Goal: Download file/media

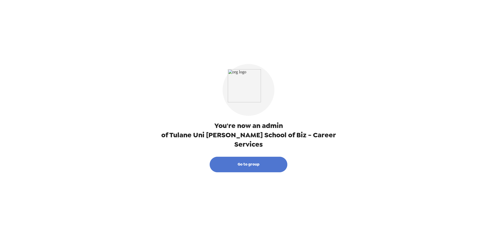
click at [241, 158] on button "Go to group" at bounding box center [249, 164] width 78 height 16
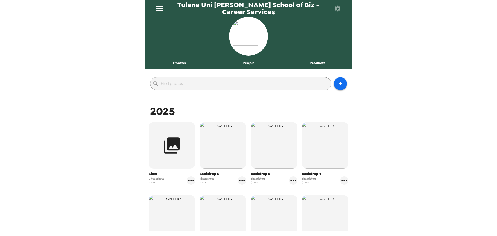
click at [245, 61] on button "People" at bounding box center [248, 63] width 69 height 12
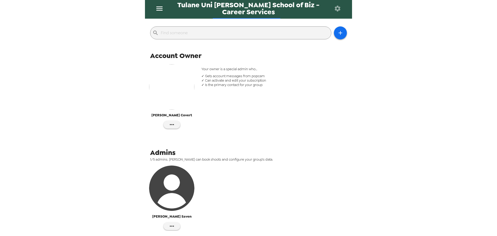
scroll to position [93, 0]
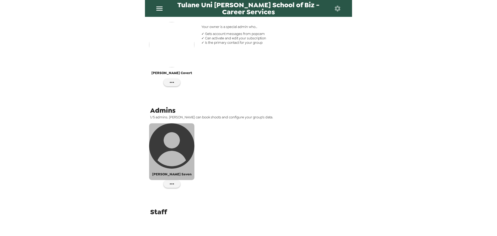
click at [185, 159] on img "button" at bounding box center [171, 145] width 45 height 45
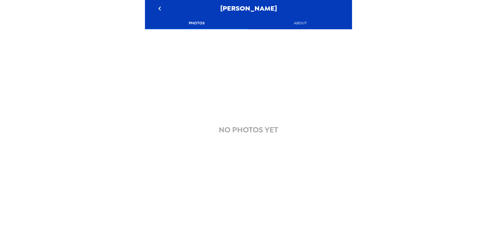
click at [158, 8] on icon "go back" at bounding box center [159, 8] width 8 height 8
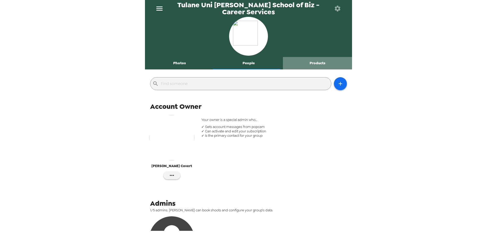
click at [318, 61] on button "Products" at bounding box center [317, 63] width 69 height 12
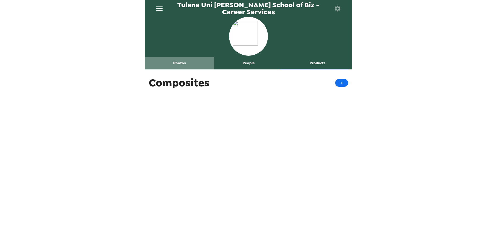
click at [180, 64] on button "Photos" at bounding box center [179, 63] width 69 height 12
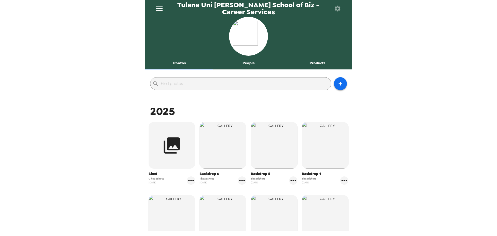
click at [160, 8] on icon "menu" at bounding box center [159, 8] width 8 height 8
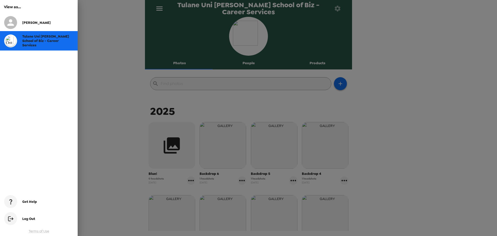
click at [160, 8] on div at bounding box center [248, 118] width 497 height 236
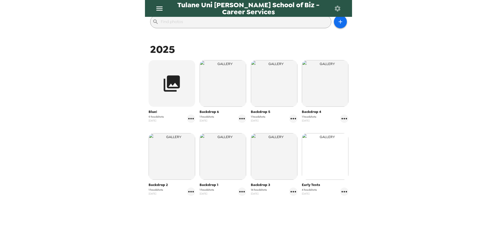
scroll to position [53, 0]
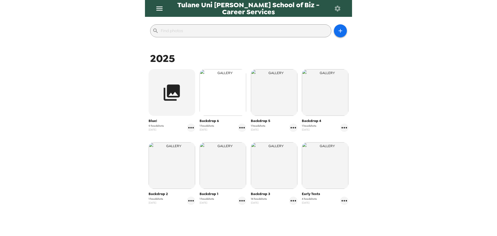
click at [206, 89] on img "button" at bounding box center [222, 92] width 47 height 47
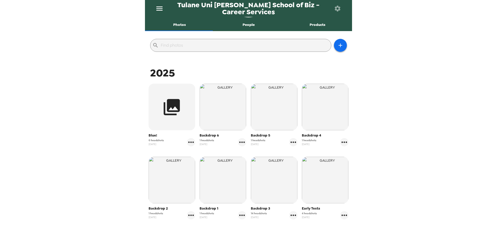
scroll to position [78, 0]
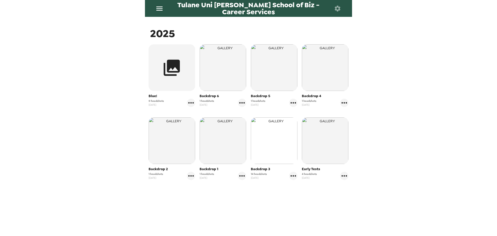
click at [258, 129] on img "button" at bounding box center [274, 140] width 47 height 47
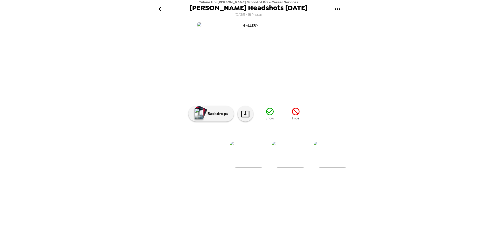
click at [270, 29] on img "button" at bounding box center [248, 26] width 103 height 8
click at [271, 116] on icon "button" at bounding box center [269, 111] width 9 height 9
click at [195, 167] on img at bounding box center [206, 153] width 39 height 27
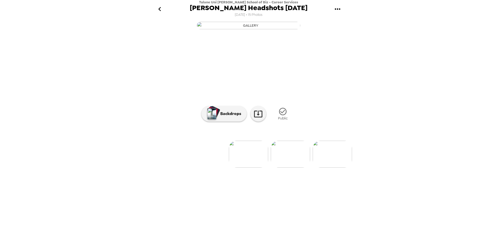
click at [273, 29] on img "button" at bounding box center [248, 26] width 103 height 8
click at [255, 118] on icon at bounding box center [257, 113] width 9 height 9
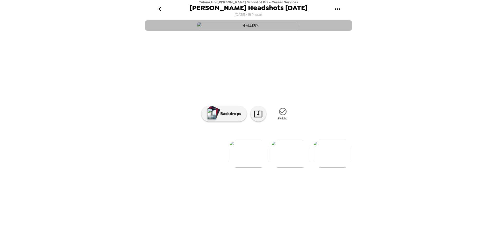
click at [225, 29] on img "button" at bounding box center [248, 26] width 103 height 8
click at [234, 29] on img "button" at bounding box center [248, 26] width 103 height 8
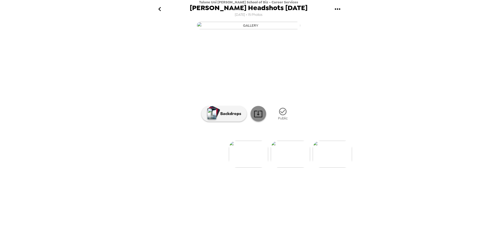
click at [258, 118] on icon at bounding box center [257, 113] width 9 height 9
click at [331, 6] on button "gallery menu" at bounding box center [337, 9] width 17 height 17
click at [353, 22] on span "Edit Shoot" at bounding box center [363, 24] width 43 height 6
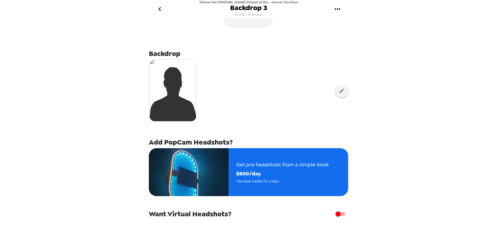
scroll to position [83, 0]
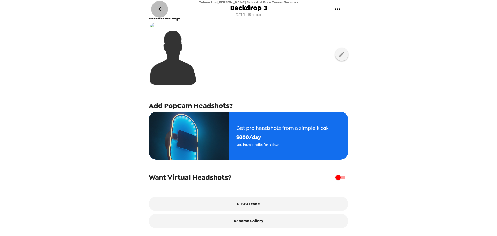
click at [160, 11] on icon "go back" at bounding box center [159, 9] width 8 height 8
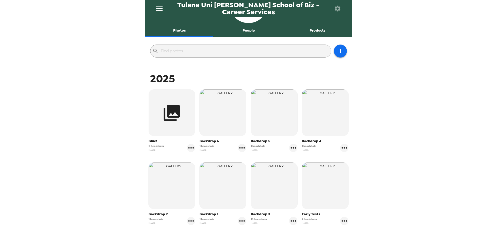
scroll to position [52, 0]
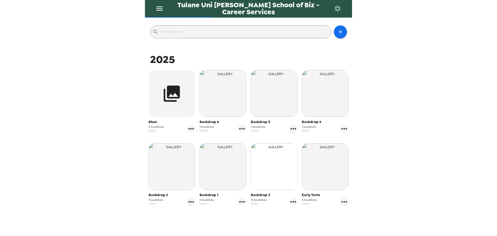
click at [271, 164] on img "button" at bounding box center [274, 166] width 47 height 47
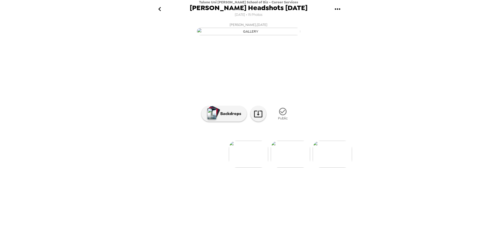
click at [247, 167] on img at bounding box center [248, 153] width 39 height 27
click at [235, 117] on p "Backdrops" at bounding box center [230, 113] width 24 height 6
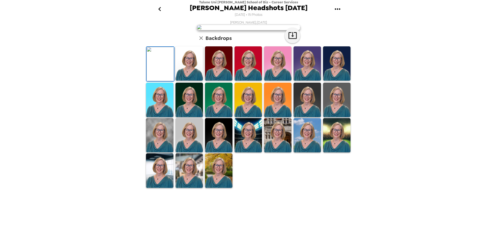
scroll to position [75, 0]
click at [170, 81] on img at bounding box center [159, 64] width 27 height 34
click at [161, 8] on icon "go back" at bounding box center [159, 9] width 8 height 8
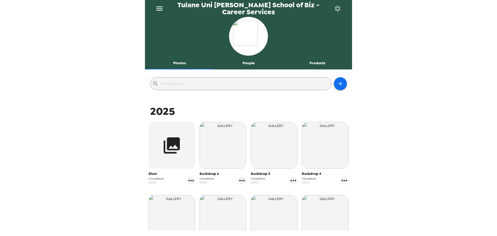
scroll to position [79, 0]
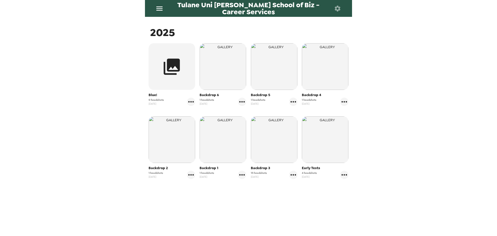
click at [258, 171] on span "15 headshots" at bounding box center [259, 173] width 16 height 4
click at [271, 152] on img "button" at bounding box center [274, 139] width 47 height 47
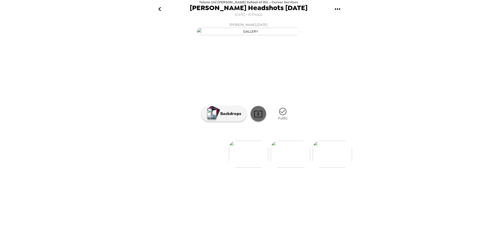
click at [261, 117] on icon at bounding box center [258, 113] width 8 height 7
click at [333, 6] on icon "gallery menu" at bounding box center [337, 9] width 8 height 8
click at [280, 167] on img at bounding box center [290, 153] width 39 height 27
click at [291, 167] on img at bounding box center [290, 153] width 39 height 27
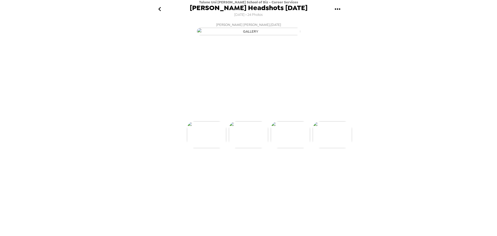
scroll to position [0, 84]
click at [293, 167] on img at bounding box center [290, 153] width 39 height 27
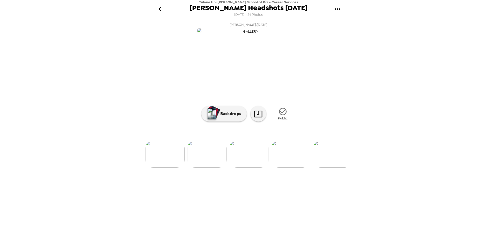
click at [249, 167] on img at bounding box center [248, 153] width 39 height 27
click at [287, 148] on img at bounding box center [290, 134] width 39 height 27
click at [293, 167] on img at bounding box center [290, 153] width 39 height 27
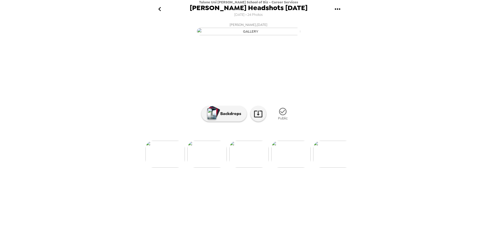
click at [217, 167] on img at bounding box center [206, 153] width 39 height 27
click at [341, 167] on img at bounding box center [331, 153] width 39 height 27
click at [337, 2] on button "gallery menu" at bounding box center [337, 9] width 17 height 17
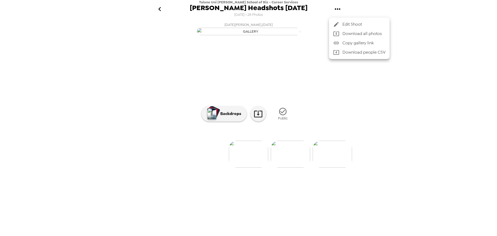
click at [337, 11] on div at bounding box center [248, 118] width 497 height 236
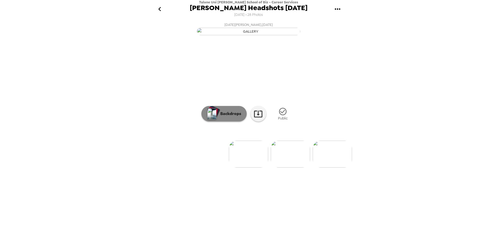
drag, startPoint x: 227, startPoint y: 163, endPoint x: 206, endPoint y: 166, distance: 20.9
click at [206, 121] on button "Backdrops" at bounding box center [223, 114] width 45 height 16
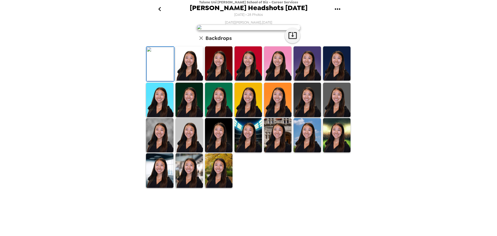
click at [245, 117] on img at bounding box center [247, 100] width 27 height 34
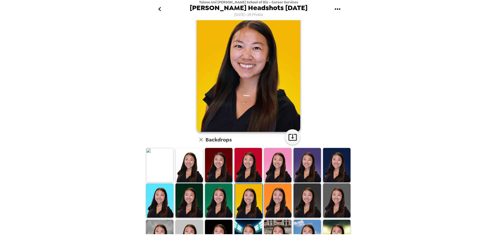
scroll to position [52, 0]
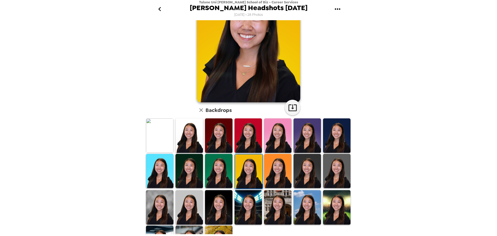
click at [278, 133] on img at bounding box center [277, 135] width 27 height 34
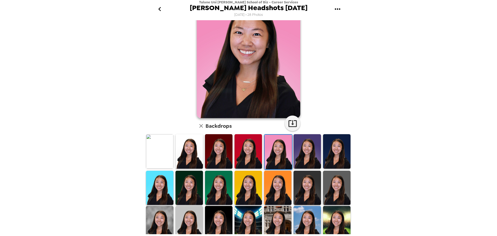
scroll to position [0, 0]
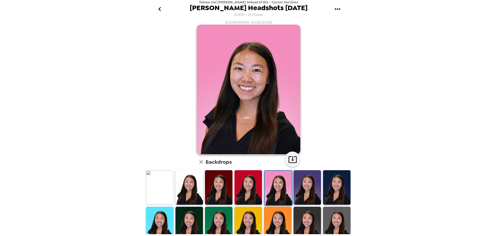
click at [163, 179] on img at bounding box center [159, 187] width 27 height 34
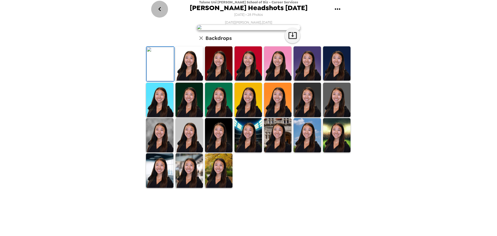
click at [160, 11] on icon "go back" at bounding box center [159, 9] width 3 height 4
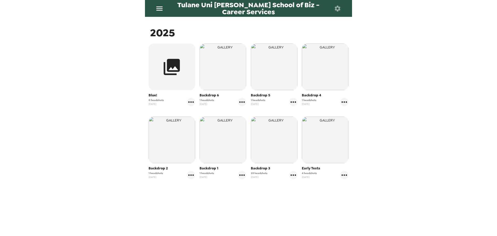
scroll to position [79, 0]
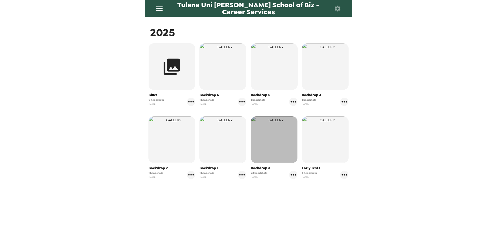
click at [265, 141] on img "button" at bounding box center [274, 139] width 47 height 47
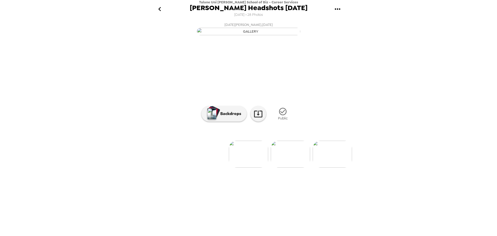
click at [302, 167] on img at bounding box center [290, 153] width 39 height 27
click at [292, 167] on img at bounding box center [290, 153] width 39 height 27
click at [304, 167] on img at bounding box center [290, 153] width 39 height 27
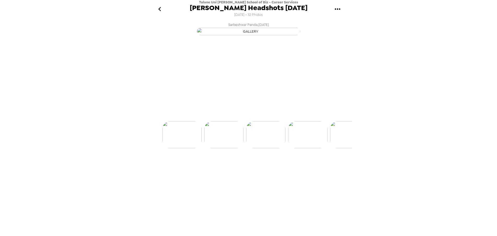
scroll to position [0, 84]
click at [222, 167] on img at bounding box center [206, 153] width 39 height 27
click at [289, 167] on img at bounding box center [290, 153] width 39 height 27
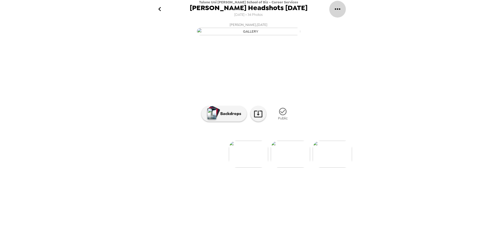
click at [342, 6] on button "gallery menu" at bounding box center [337, 9] width 17 height 17
click at [159, 227] on div at bounding box center [248, 118] width 497 height 236
click at [257, 167] on img at bounding box center [252, 153] width 39 height 27
click at [342, 10] on button "gallery menu" at bounding box center [337, 9] width 17 height 17
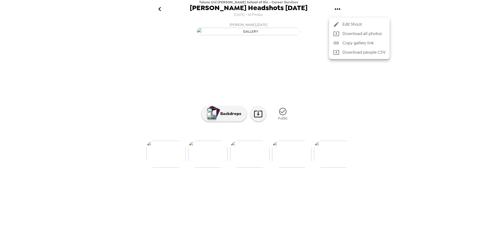
click at [219, 53] on div at bounding box center [248, 118] width 497 height 236
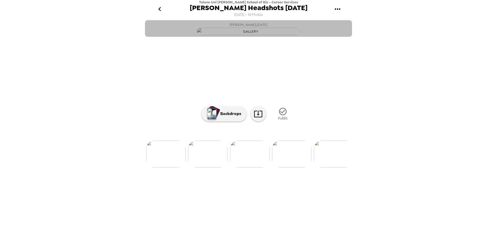
click at [239, 35] on img "button" at bounding box center [248, 32] width 103 height 8
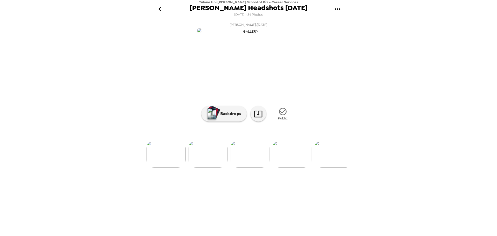
click at [244, 35] on img "button" at bounding box center [248, 32] width 103 height 8
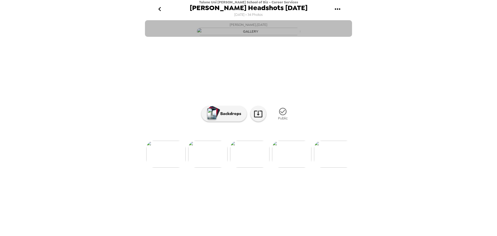
click at [245, 35] on img "button" at bounding box center [248, 32] width 103 height 8
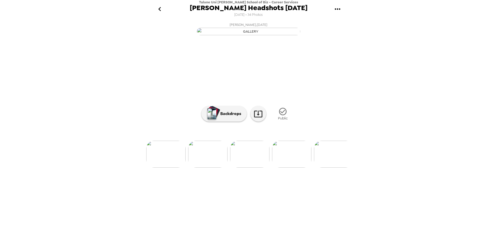
click at [343, 5] on button "gallery menu" at bounding box center [337, 9] width 17 height 17
click at [268, 61] on div at bounding box center [248, 118] width 497 height 236
click at [268, 35] on img "button" at bounding box center [248, 32] width 103 height 8
click at [299, 167] on img at bounding box center [290, 153] width 39 height 27
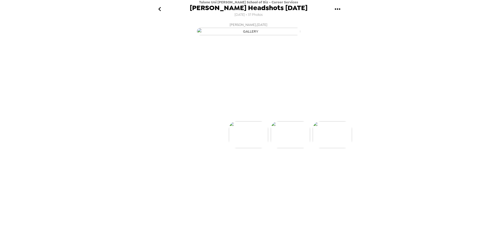
scroll to position [0, 42]
click at [295, 167] on img at bounding box center [290, 153] width 39 height 27
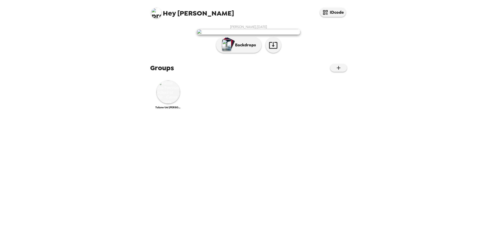
scroll to position [7, 0]
click at [157, 13] on img at bounding box center [156, 13] width 10 height 10
click at [420, 48] on div at bounding box center [248, 118] width 497 height 236
click at [164, 103] on img at bounding box center [167, 91] width 23 height 23
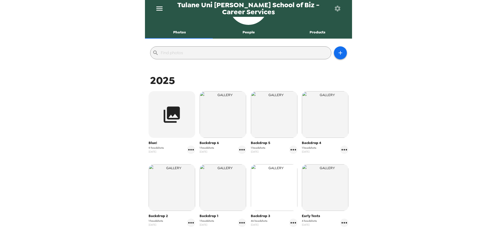
scroll to position [52, 0]
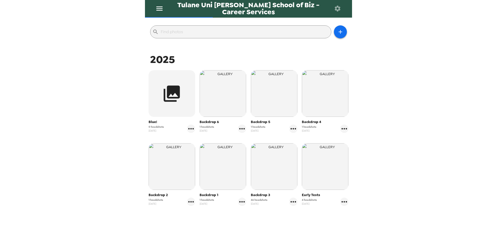
click at [264, 196] on span "Backdrop 3" at bounding box center [274, 194] width 47 height 5
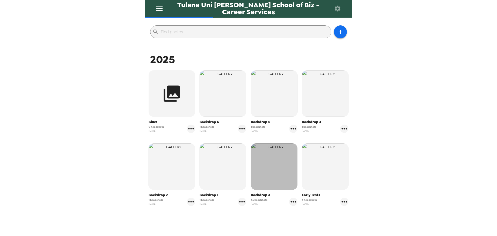
click at [266, 176] on img "button" at bounding box center [274, 166] width 47 height 47
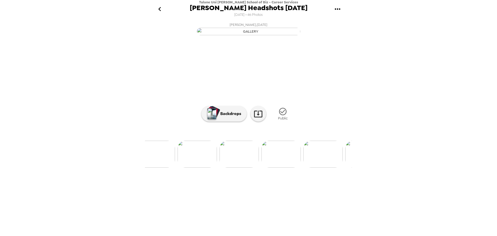
scroll to position [0, 403]
click at [294, 167] on img at bounding box center [306, 153] width 39 height 27
click at [337, 8] on icon "gallery menu" at bounding box center [337, 9] width 8 height 8
click at [365, 34] on span "Download all photos" at bounding box center [363, 34] width 43 height 6
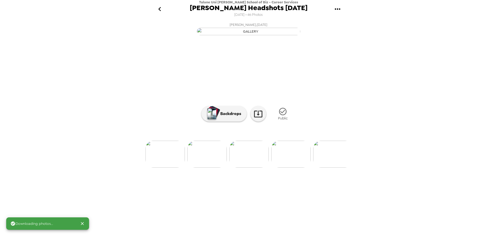
click at [342, 9] on button "gallery menu" at bounding box center [337, 9] width 17 height 17
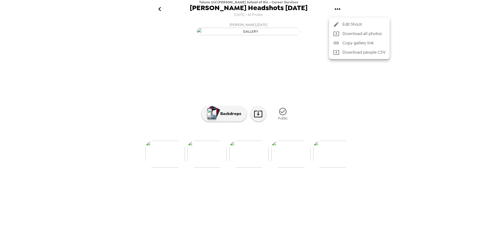
click at [257, 168] on div at bounding box center [248, 118] width 497 height 236
click at [257, 118] on icon at bounding box center [257, 113] width 9 height 9
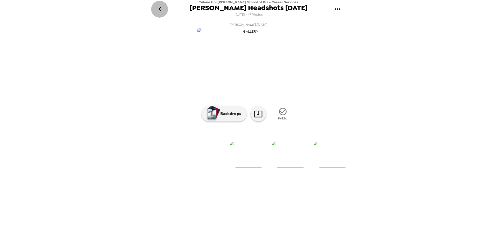
click at [157, 11] on icon "go back" at bounding box center [159, 9] width 8 height 8
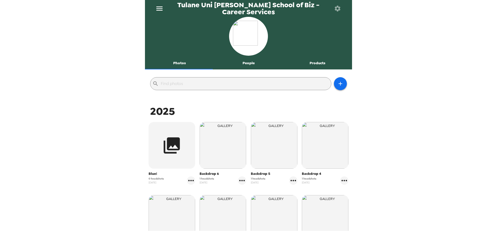
scroll to position [78, 0]
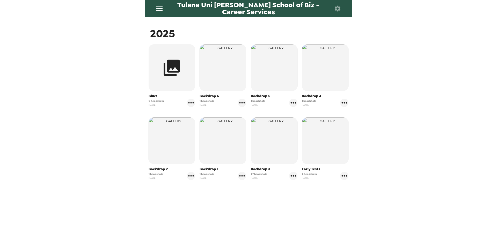
click at [265, 156] on img "button" at bounding box center [274, 140] width 47 height 47
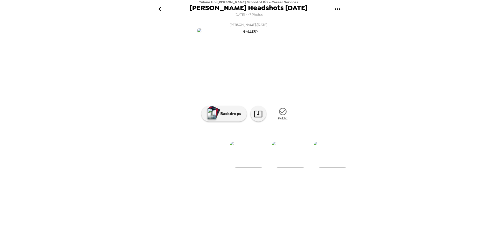
click at [322, 167] on img at bounding box center [331, 153] width 39 height 27
